Goal: Find specific page/section: Find specific page/section

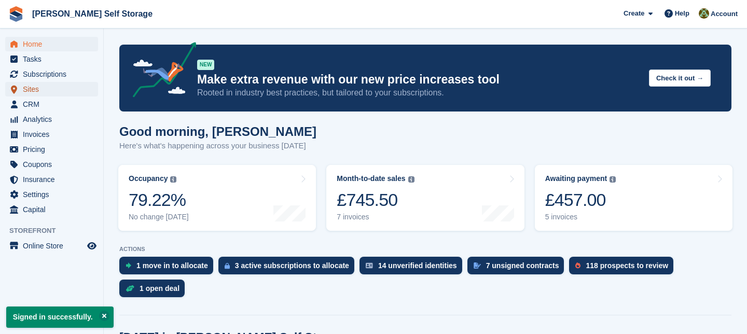
click at [33, 91] on span "Sites" at bounding box center [54, 89] width 62 height 15
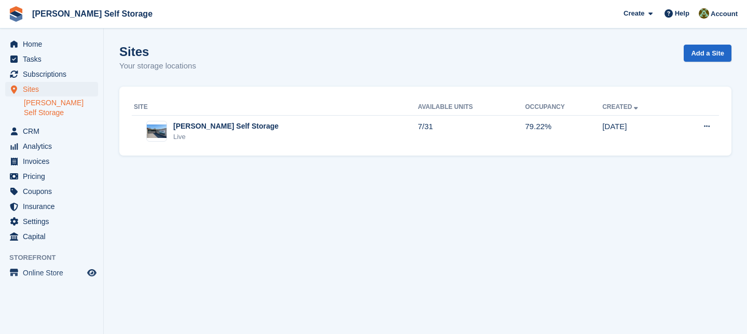
click at [43, 103] on link "[PERSON_NAME] Self Storage" at bounding box center [61, 108] width 74 height 20
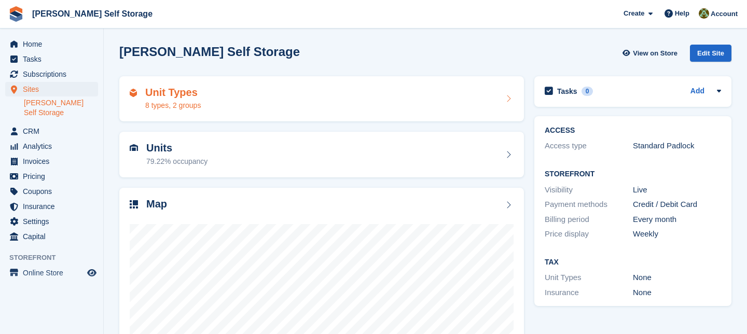
click at [214, 96] on div "Unit Types 8 types, 2 groups" at bounding box center [322, 99] width 384 height 25
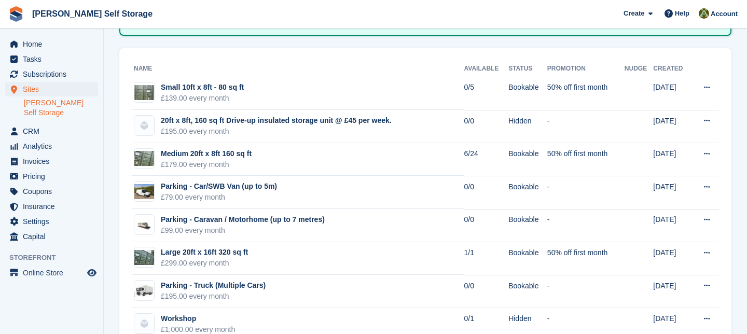
scroll to position [128, 0]
